Goal: Task Accomplishment & Management: Manage account settings

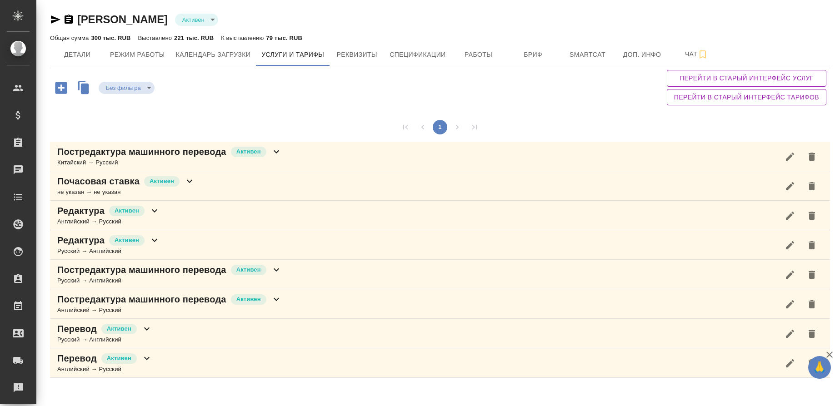
click at [113, 158] on div "Китайский → Русский" at bounding box center [169, 162] width 225 height 9
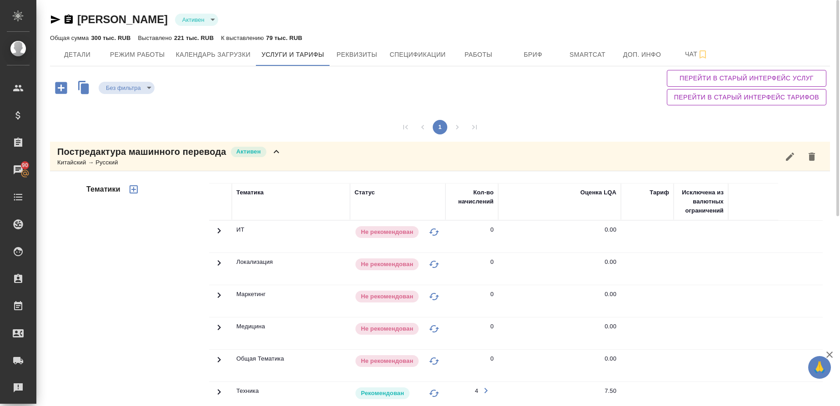
click at [146, 166] on div "Китайский → Русский" at bounding box center [169, 162] width 225 height 9
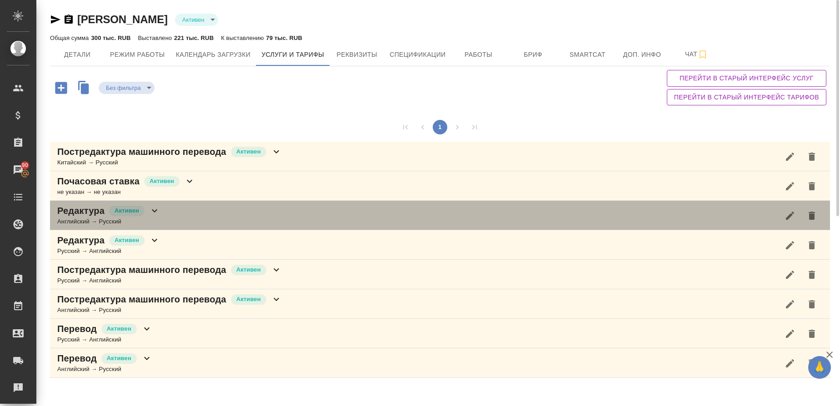
click at [81, 220] on div "Английский → Русский" at bounding box center [108, 221] width 103 height 9
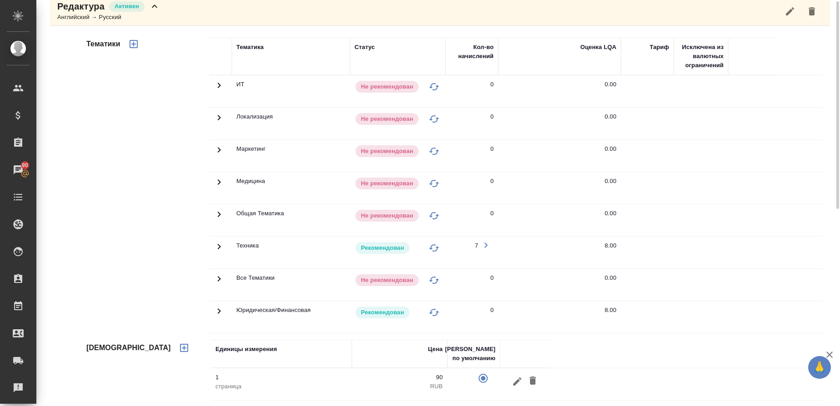
scroll to position [341, 0]
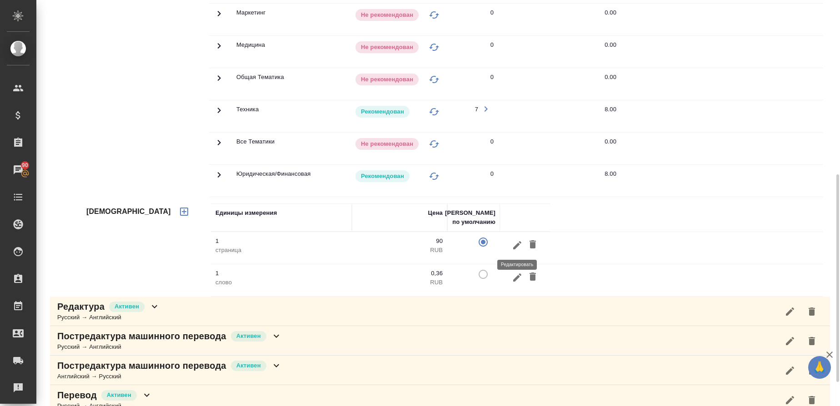
click at [518, 250] on icon "button" at bounding box center [517, 245] width 11 height 11
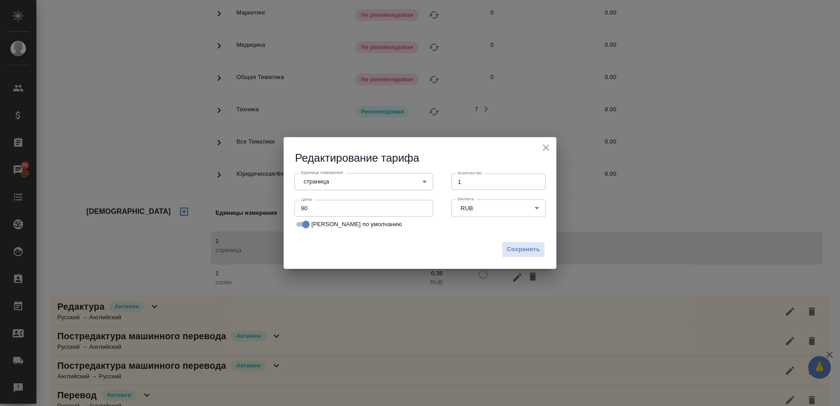
drag, startPoint x: 300, startPoint y: 225, endPoint x: 346, endPoint y: 241, distance: 48.6
click at [301, 226] on input "[PERSON_NAME] по умолчанию" at bounding box center [306, 224] width 33 height 11
checkbox input "false"
click at [510, 251] on span "Сохранить" at bounding box center [523, 250] width 33 height 10
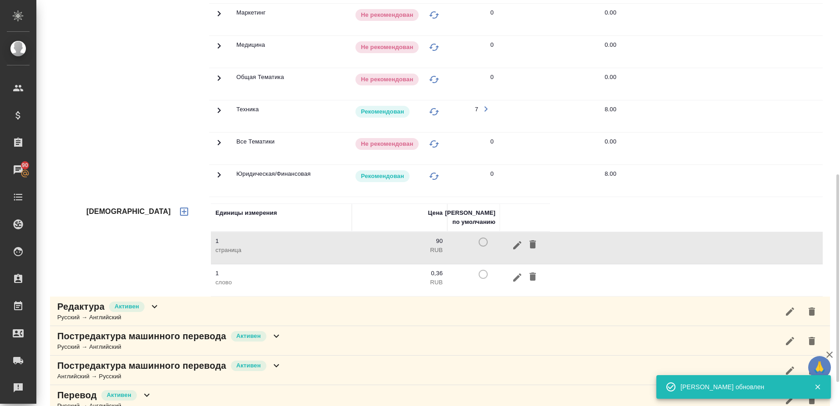
click at [483, 273] on td at bounding box center [473, 281] width 53 height 32
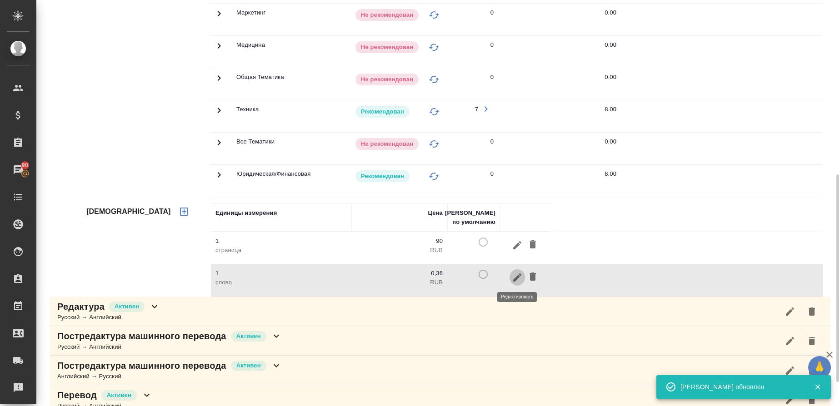
click at [518, 280] on icon "button" at bounding box center [517, 277] width 11 height 11
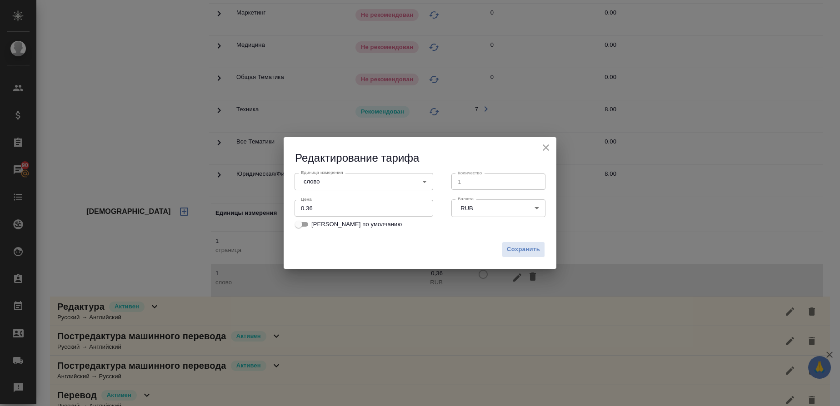
click at [306, 225] on input "[PERSON_NAME] по умолчанию" at bounding box center [298, 224] width 33 height 11
checkbox input "true"
click at [517, 253] on span "Сохранить" at bounding box center [523, 250] width 33 height 10
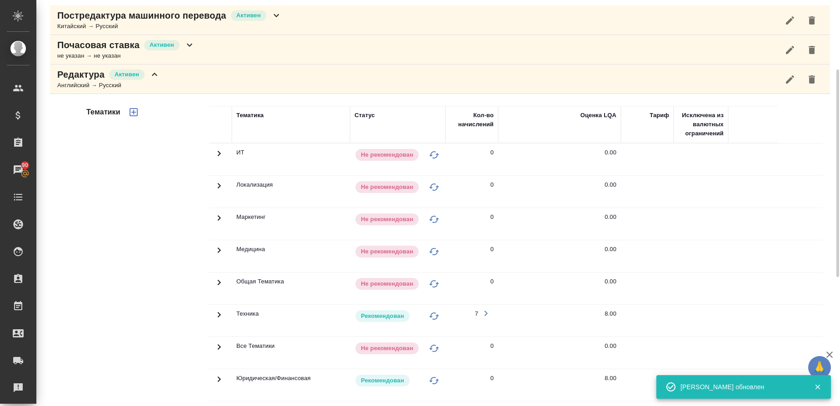
scroll to position [68, 0]
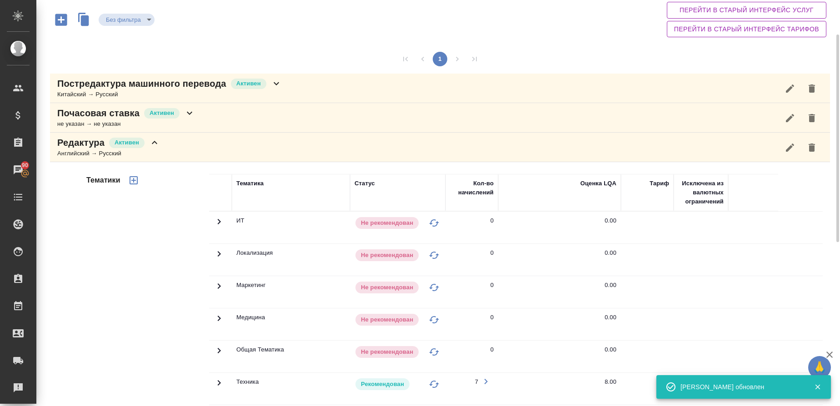
drag, startPoint x: 95, startPoint y: 148, endPoint x: 99, endPoint y: 149, distance: 4.6
click at [95, 147] on p "Редактура" at bounding box center [80, 142] width 47 height 13
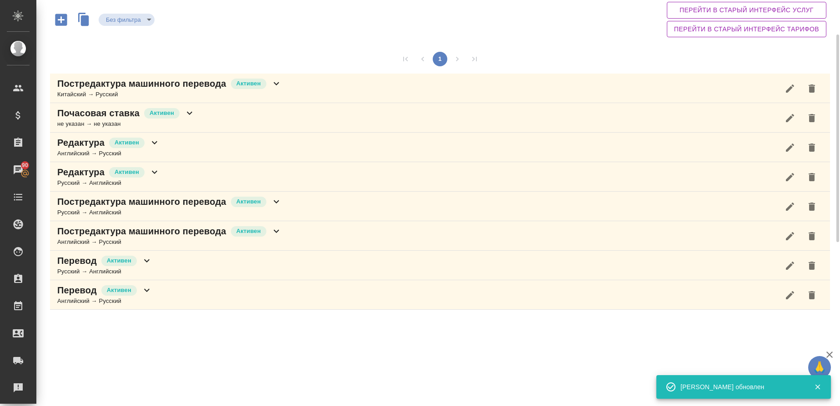
click at [81, 183] on div "Русский → Английский" at bounding box center [108, 183] width 103 height 9
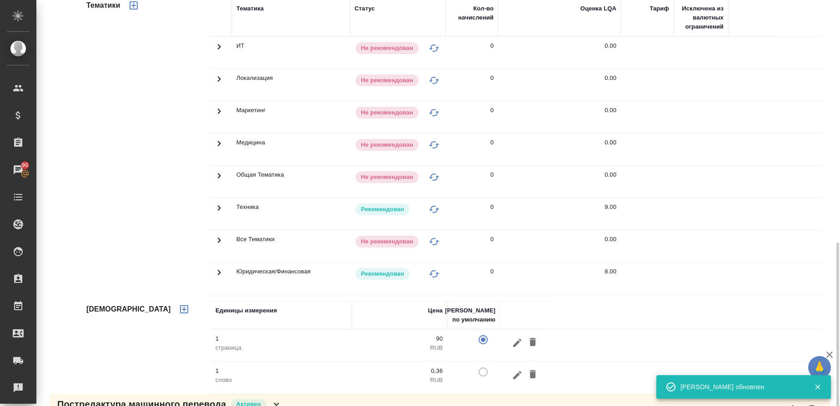
scroll to position [341, 0]
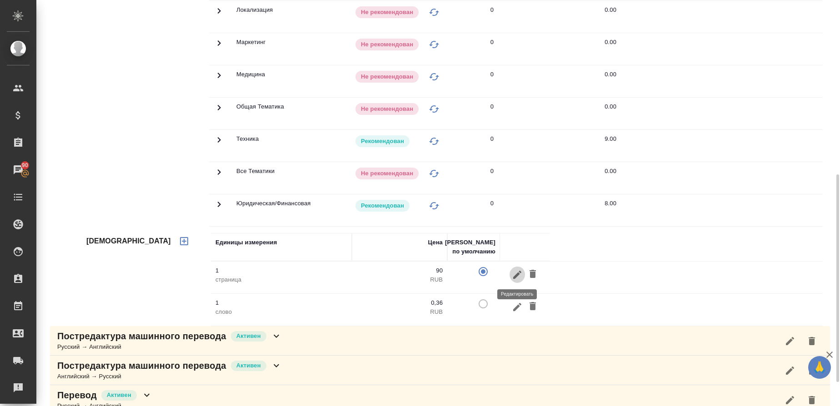
click at [518, 277] on icon "button" at bounding box center [517, 275] width 11 height 11
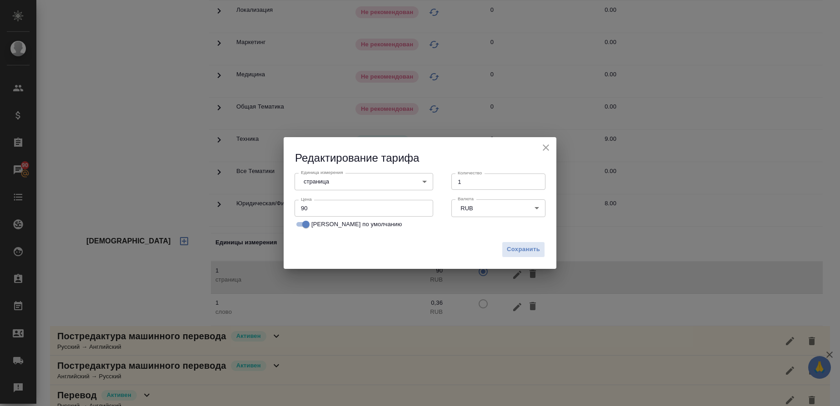
click at [300, 223] on input "[PERSON_NAME] по умолчанию" at bounding box center [306, 224] width 33 height 11
checkbox input "false"
click at [525, 251] on span "Сохранить" at bounding box center [523, 250] width 33 height 10
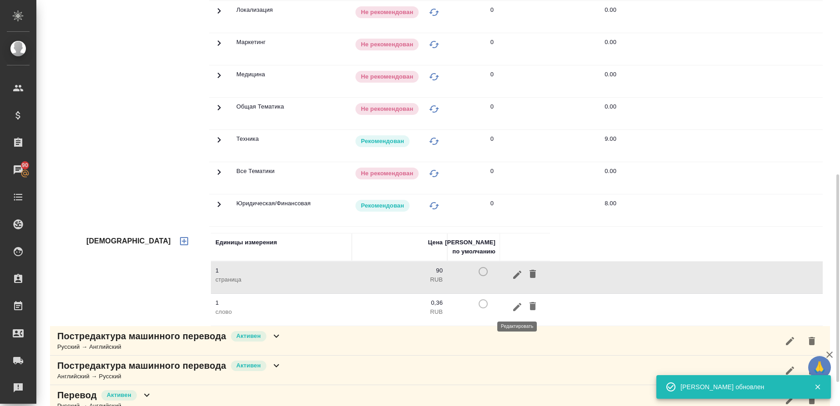
click at [521, 308] on icon "button" at bounding box center [517, 307] width 11 height 11
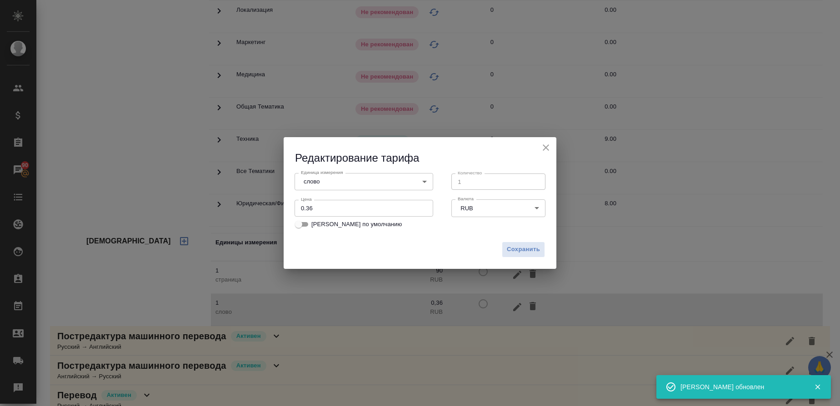
drag, startPoint x: 307, startPoint y: 226, endPoint x: 325, endPoint y: 235, distance: 20.5
click at [307, 225] on input "[PERSON_NAME] по умолчанию" at bounding box center [298, 224] width 33 height 11
checkbox input "true"
click at [534, 253] on span "Сохранить" at bounding box center [523, 250] width 33 height 10
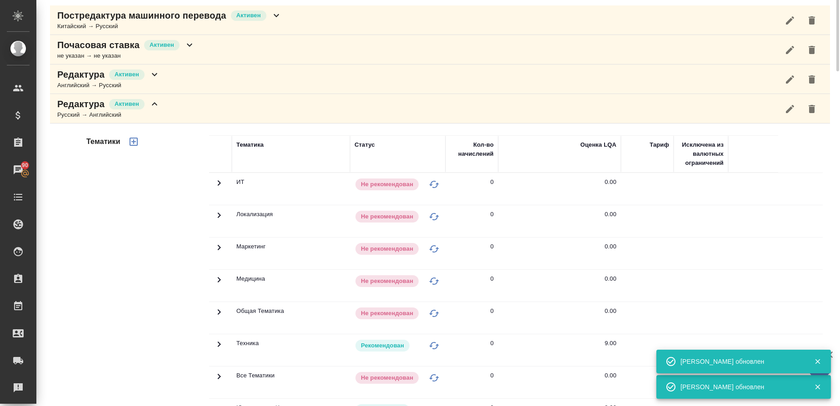
scroll to position [0, 0]
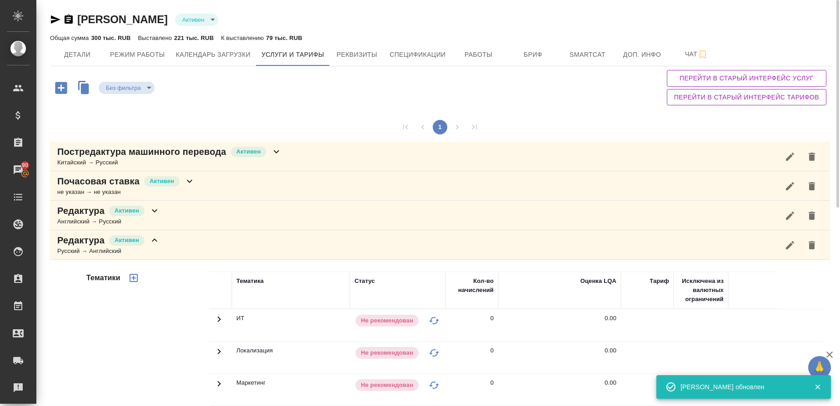
click at [92, 252] on div "Русский → Английский" at bounding box center [108, 251] width 103 height 9
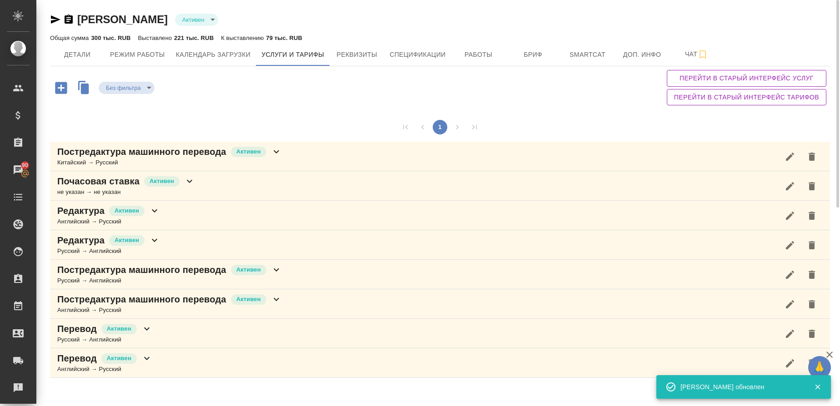
click at [90, 280] on div "Русский → Английский" at bounding box center [169, 280] width 225 height 9
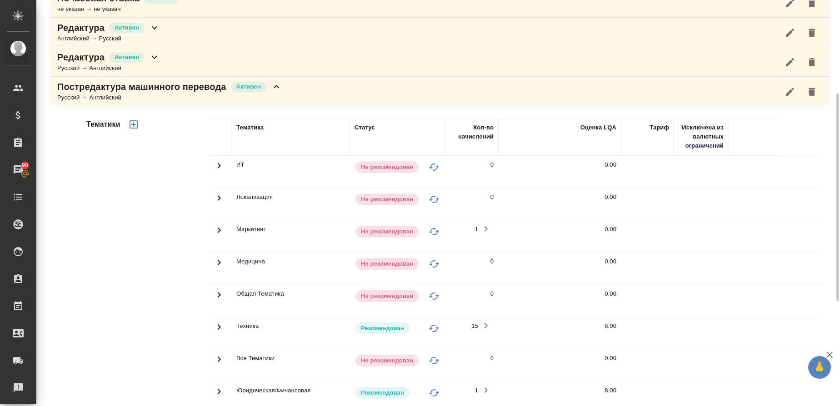
scroll to position [115, 0]
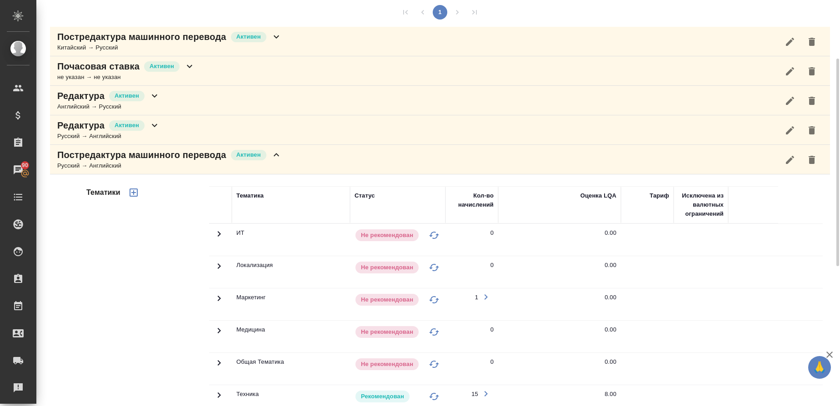
click at [92, 169] on div "Русский → Английский" at bounding box center [169, 165] width 225 height 9
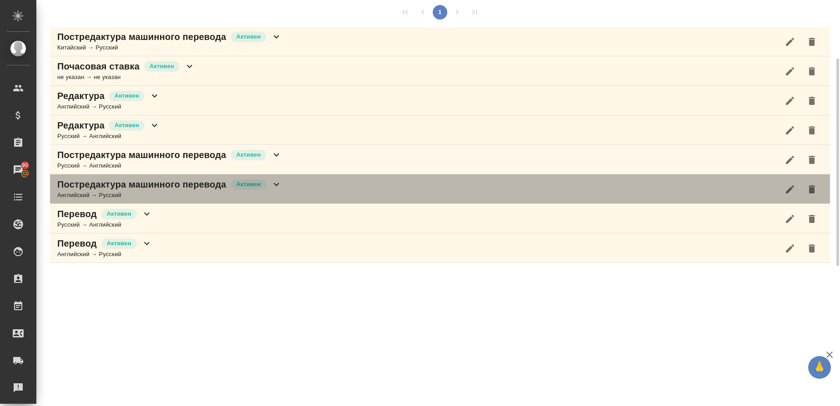
click at [85, 195] on div "Английский → Русский" at bounding box center [169, 195] width 225 height 9
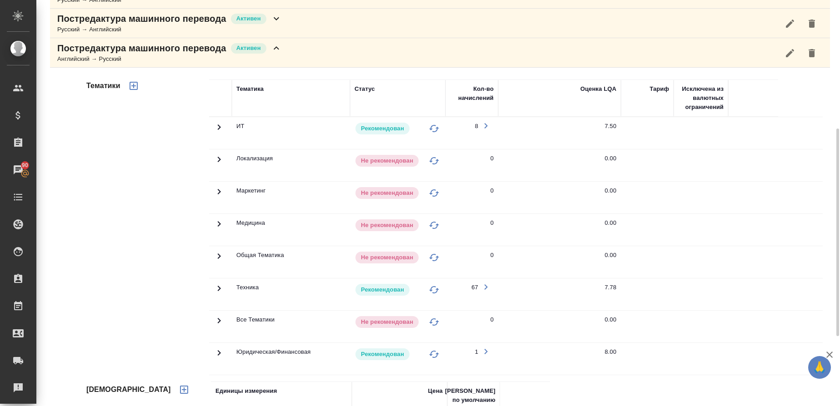
scroll to position [183, 0]
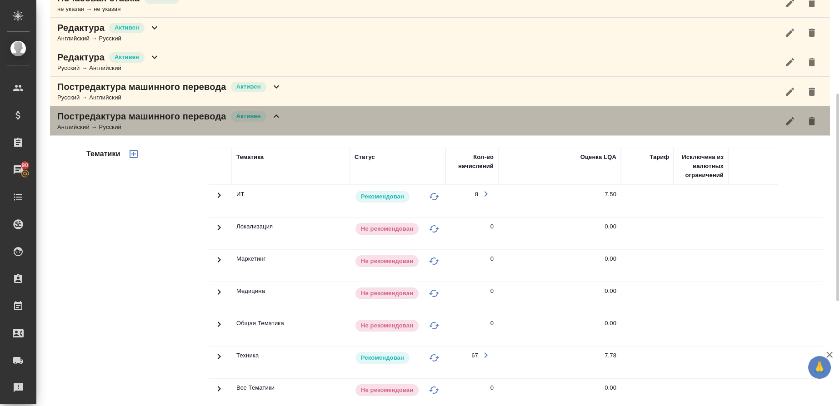
click at [105, 132] on div "Постредактура машинного перевода [PERSON_NAME] → Русский" at bounding box center [440, 121] width 780 height 30
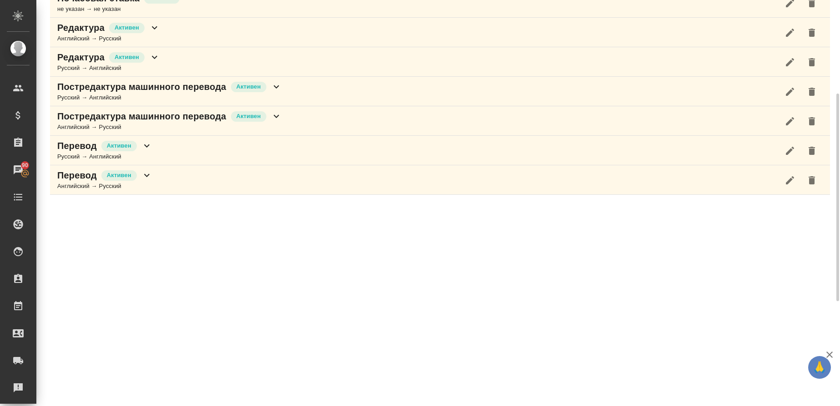
click at [84, 158] on div "Русский → Английский" at bounding box center [104, 156] width 95 height 9
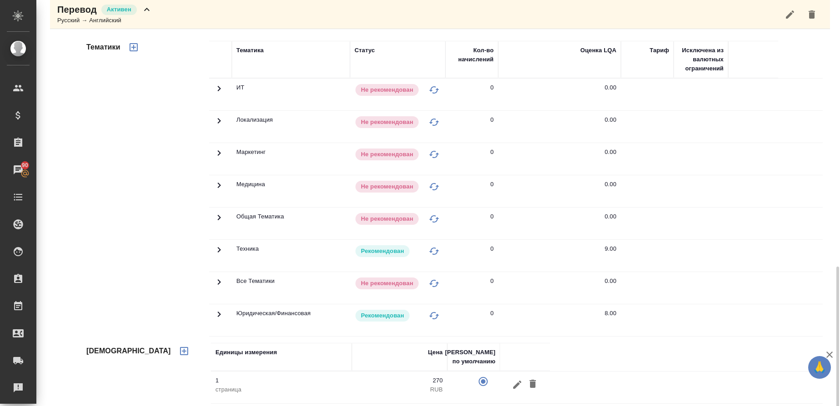
scroll to position [388, 0]
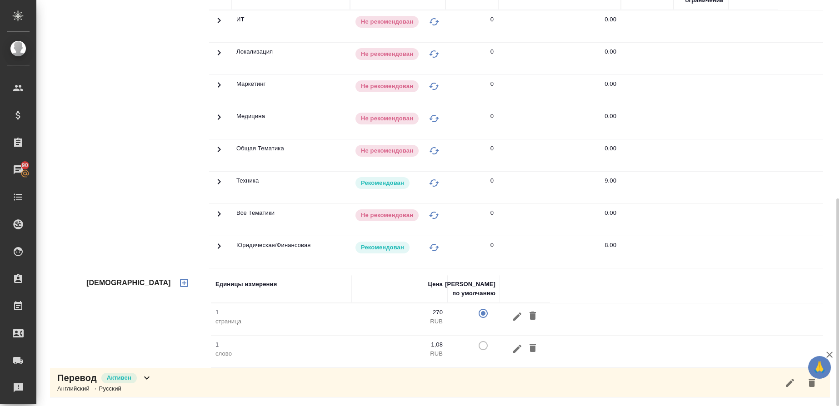
click at [519, 316] on icon "button" at bounding box center [517, 316] width 8 height 8
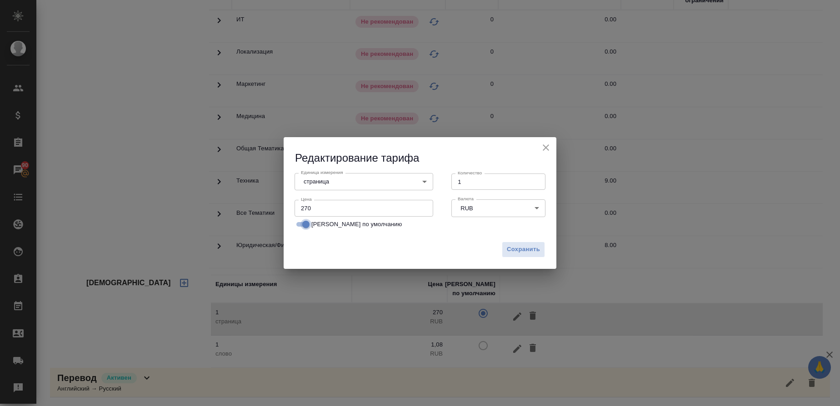
drag, startPoint x: 299, startPoint y: 225, endPoint x: 335, endPoint y: 239, distance: 38.7
click at [300, 226] on input "[PERSON_NAME] по умолчанию" at bounding box center [306, 224] width 33 height 11
checkbox input "false"
click at [520, 250] on span "Сохранить" at bounding box center [523, 250] width 33 height 10
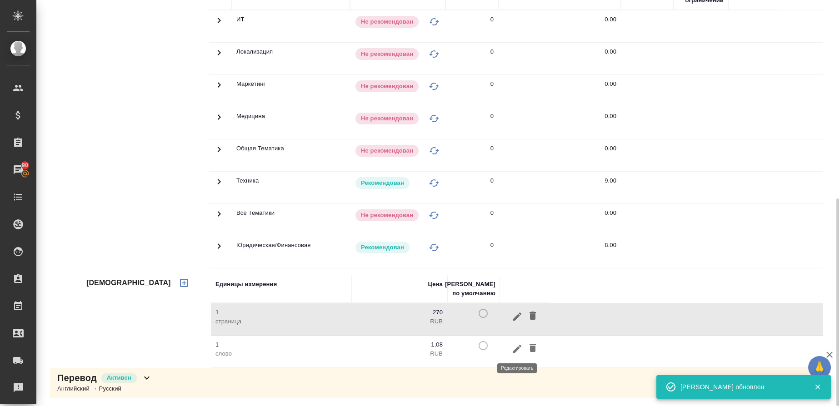
click at [517, 347] on icon "button" at bounding box center [517, 349] width 8 height 8
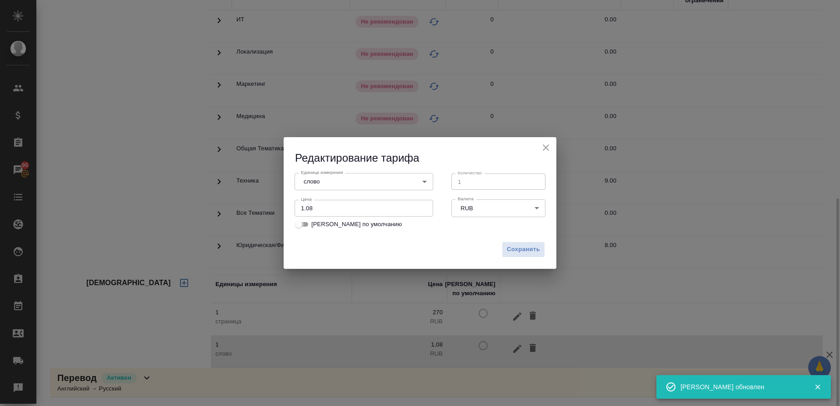
click at [308, 226] on input "[PERSON_NAME] по умолчанию" at bounding box center [298, 224] width 33 height 11
checkbox input "true"
click at [517, 244] on button "Сохранить" at bounding box center [523, 250] width 43 height 16
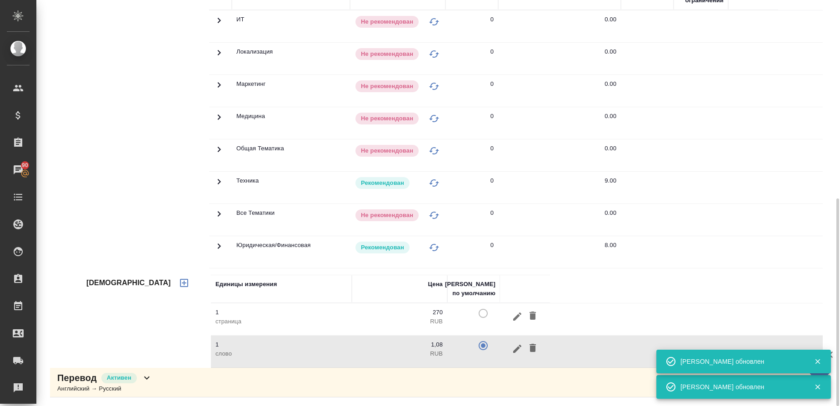
scroll to position [183, 0]
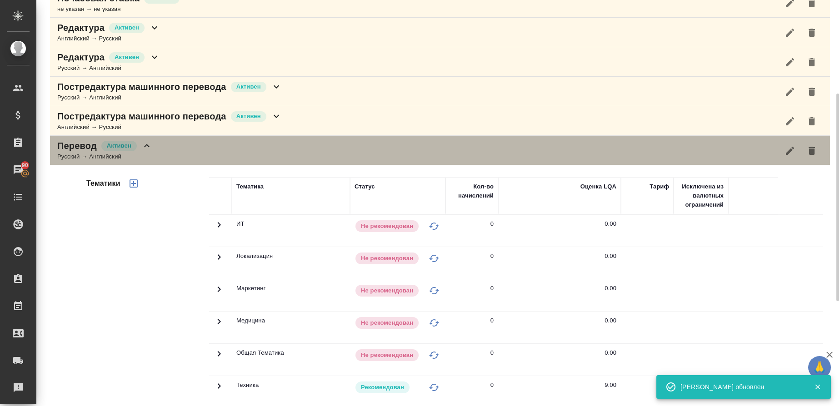
click at [75, 160] on div "Русский → Английский" at bounding box center [104, 156] width 95 height 9
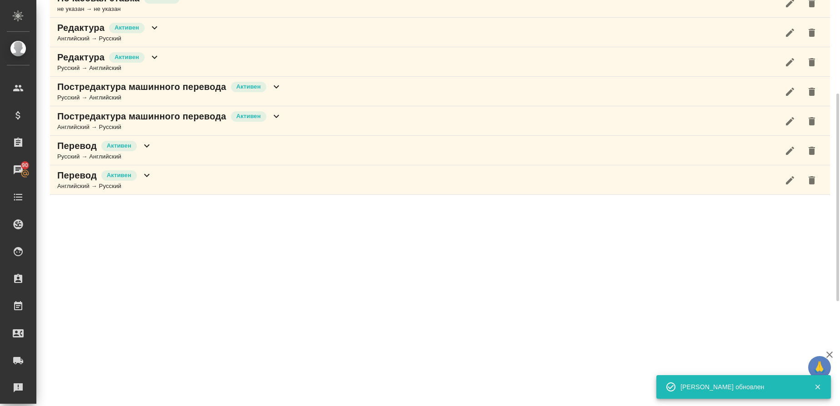
click at [75, 185] on div "Английский → Русский" at bounding box center [104, 186] width 95 height 9
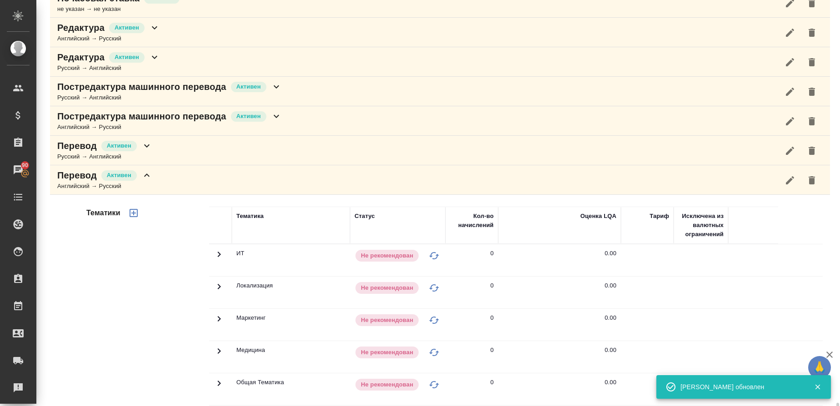
scroll to position [388, 0]
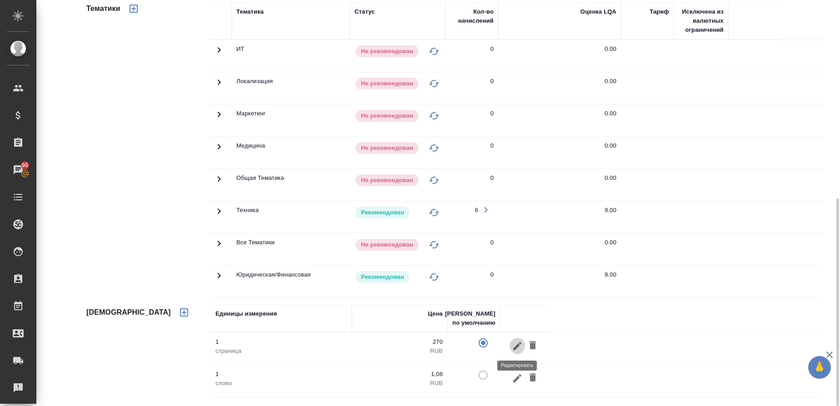
click at [519, 346] on icon "button" at bounding box center [517, 346] width 8 height 8
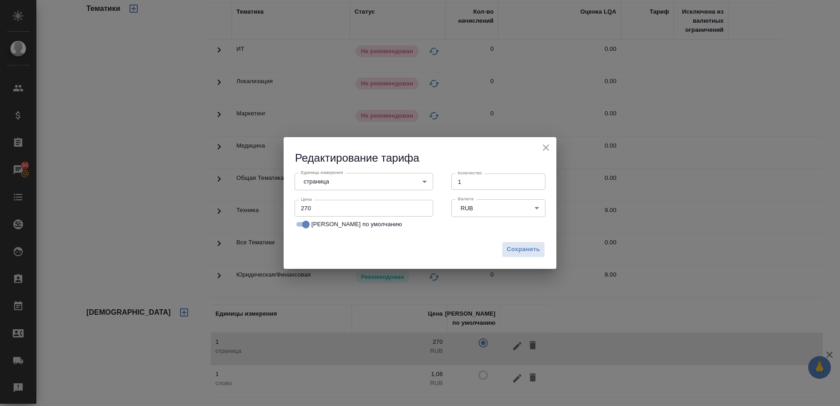
click at [298, 226] on input "[PERSON_NAME] по умолчанию" at bounding box center [306, 224] width 33 height 11
checkbox input "false"
click at [525, 253] on span "Сохранить" at bounding box center [523, 250] width 33 height 10
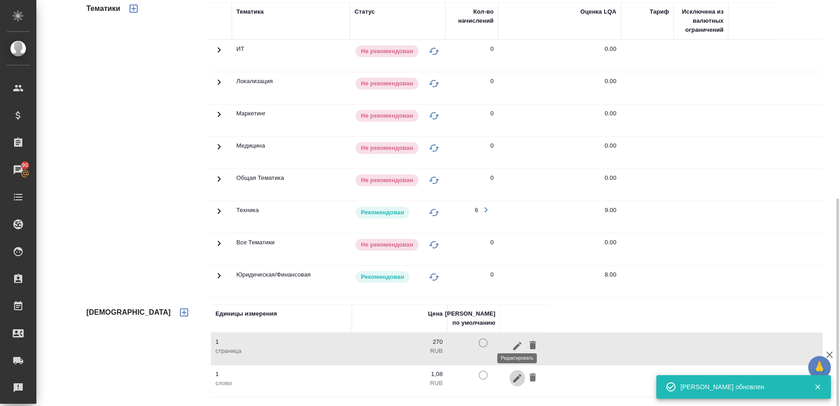
click at [519, 380] on icon "button" at bounding box center [517, 378] width 11 height 11
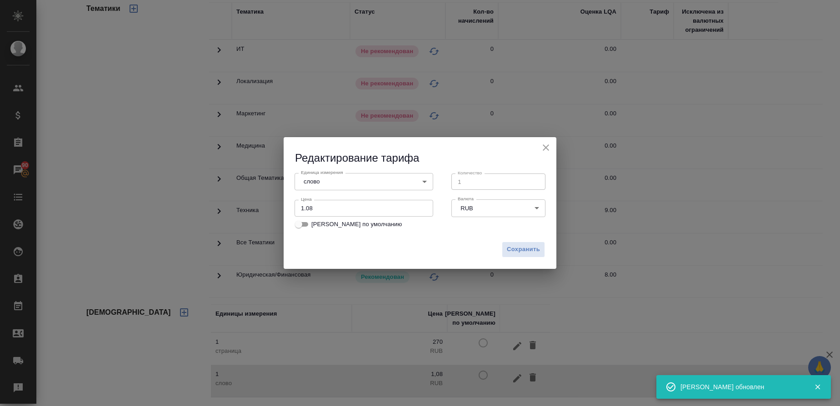
drag, startPoint x: 309, startPoint y: 224, endPoint x: 322, endPoint y: 235, distance: 17.1
click at [310, 225] on input "[PERSON_NAME] по умолчанию" at bounding box center [298, 224] width 33 height 11
checkbox input "true"
click at [519, 252] on span "Сохранить" at bounding box center [523, 250] width 33 height 10
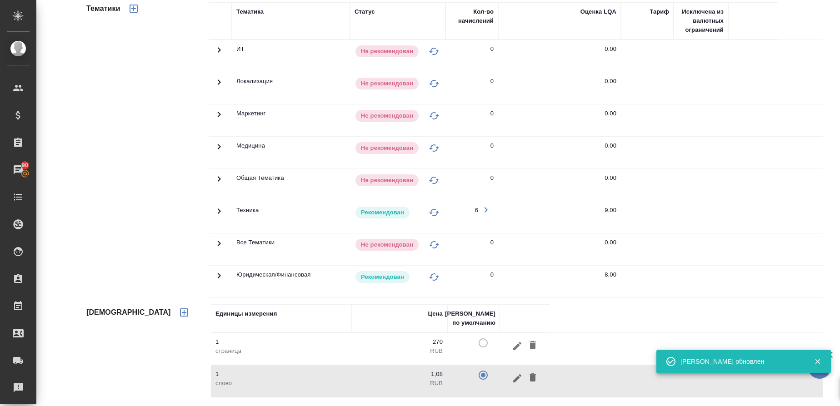
scroll to position [47, 0]
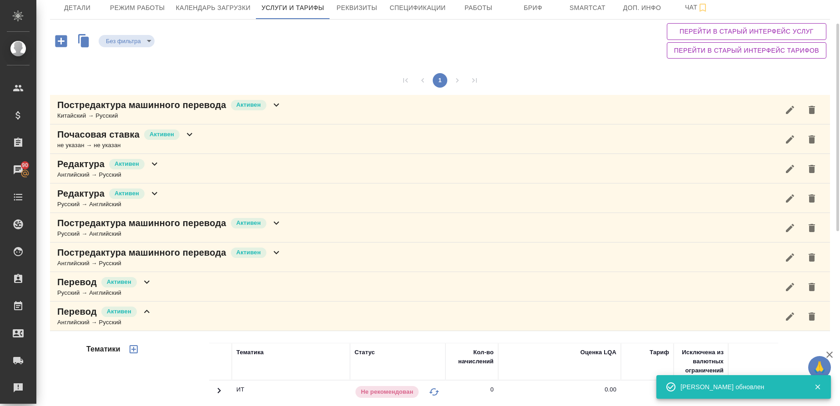
click at [80, 322] on div "Английский → Русский" at bounding box center [104, 322] width 95 height 9
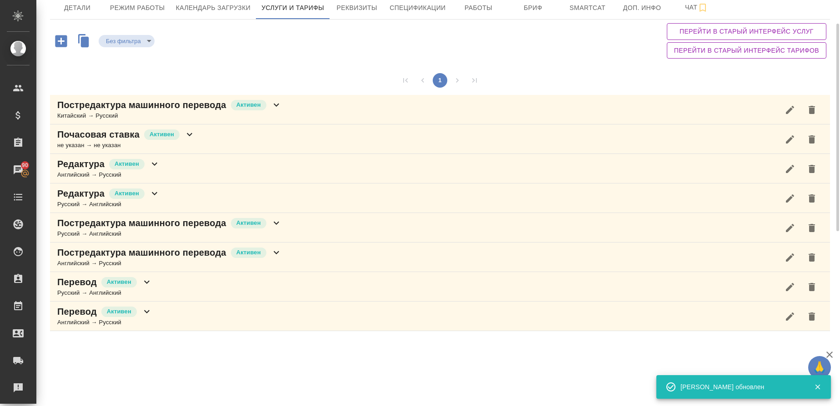
click at [89, 140] on p "Почасовая ставка" at bounding box center [98, 134] width 82 height 13
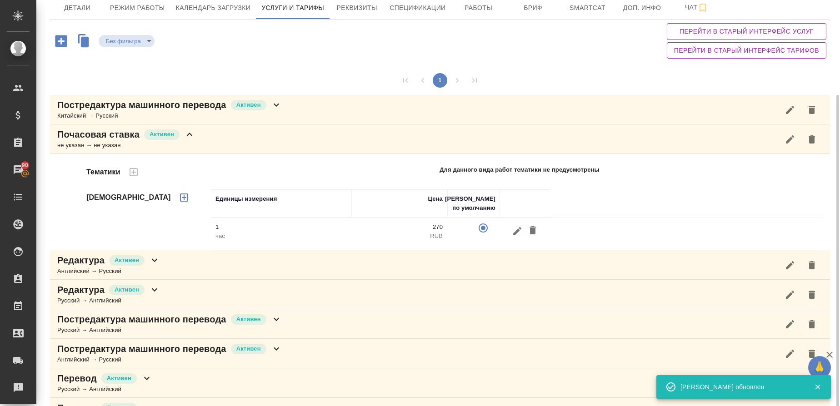
scroll to position [77, 0]
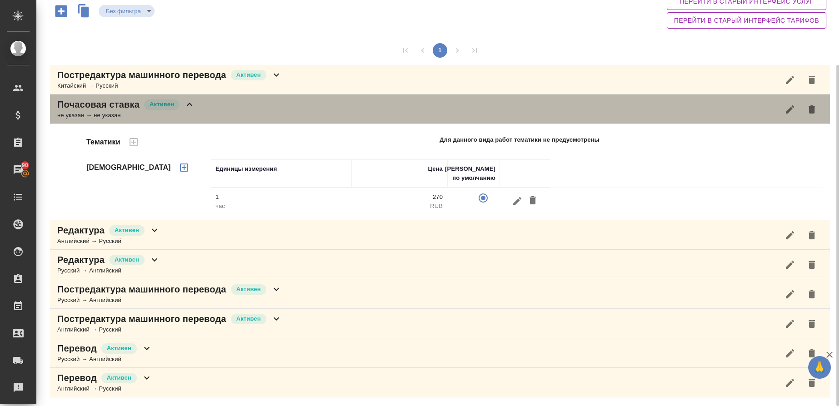
click at [97, 115] on div "не указан → не указан" at bounding box center [126, 115] width 138 height 9
